Goal: Navigation & Orientation: Understand site structure

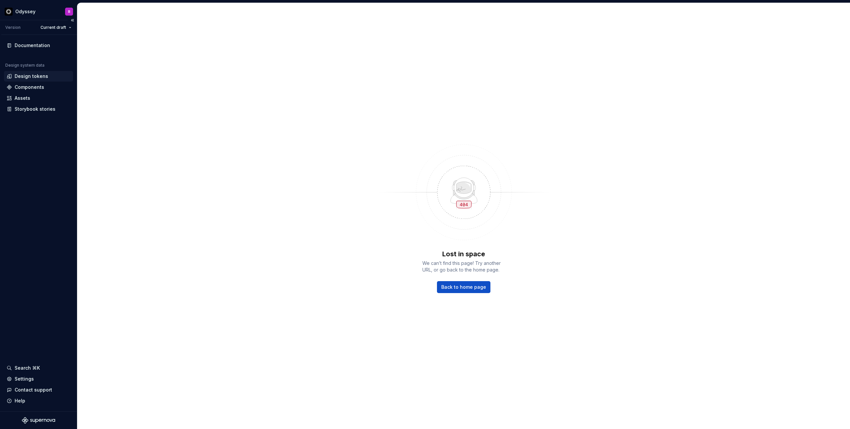
click at [29, 72] on div "Design tokens" at bounding box center [38, 76] width 69 height 11
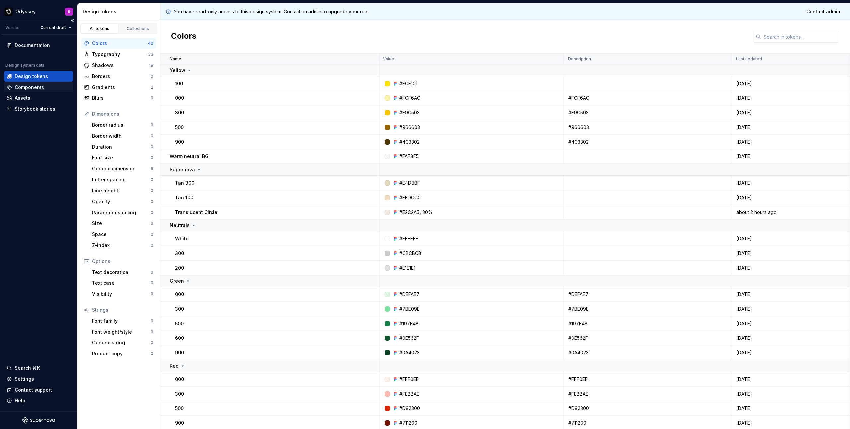
click at [27, 86] on div "Components" at bounding box center [30, 87] width 30 height 7
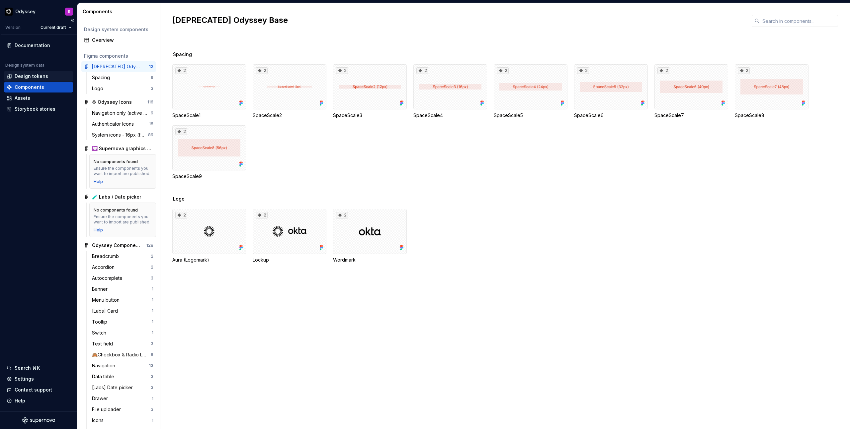
click at [24, 78] on div "Design tokens" at bounding box center [32, 76] width 34 height 7
